Goal: Find specific page/section: Find specific page/section

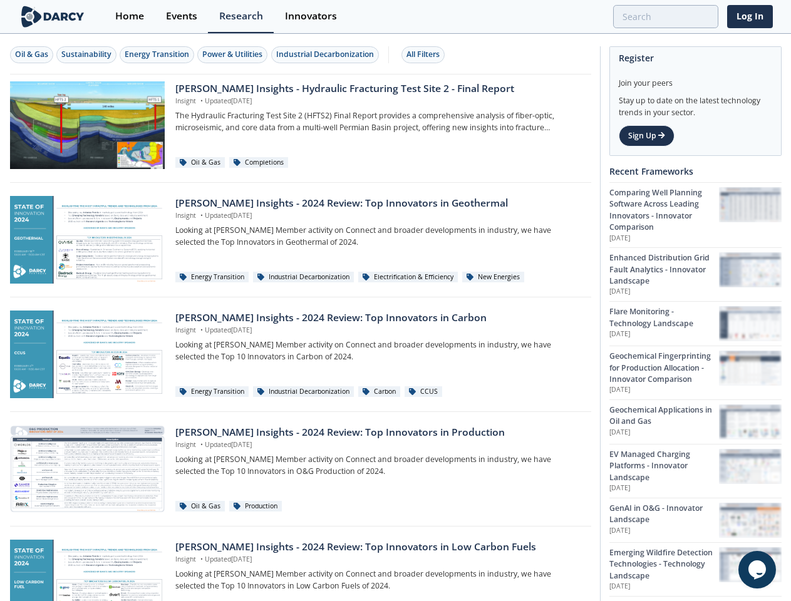
click at [32, 54] on div "Oil & Gas" at bounding box center [31, 54] width 33 height 11
click at [87, 54] on div "Sustainability" at bounding box center [86, 54] width 50 height 11
click at [158, 54] on div "Energy Transition" at bounding box center [157, 54] width 65 height 11
click at [234, 54] on div "Power & Utilities" at bounding box center [232, 54] width 60 height 11
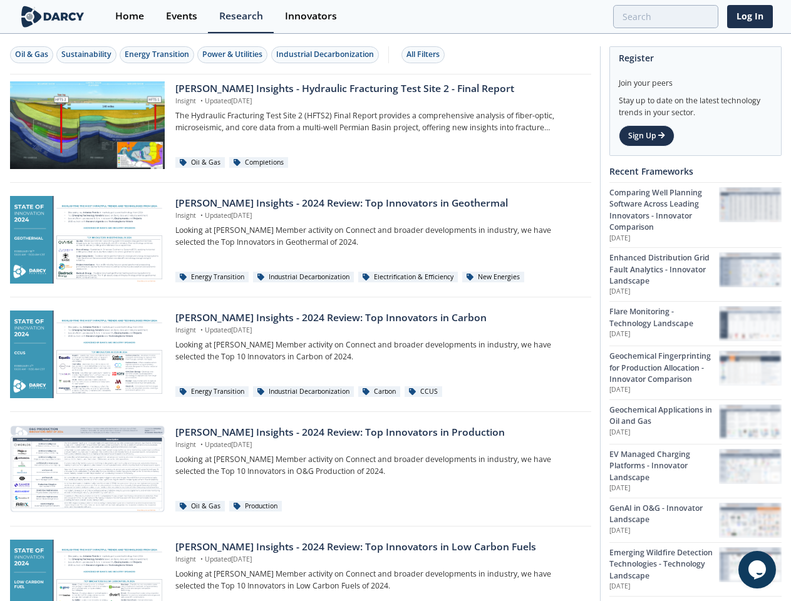
click at [327, 54] on div "Industrial Decarbonization" at bounding box center [325, 54] width 98 height 11
click at [427, 54] on div "All Filters" at bounding box center [422, 54] width 33 height 11
click at [757, 570] on icon "$i18n('chat', 'chat_widget')" at bounding box center [757, 570] width 18 height 19
